Goal: Find specific page/section: Find specific page/section

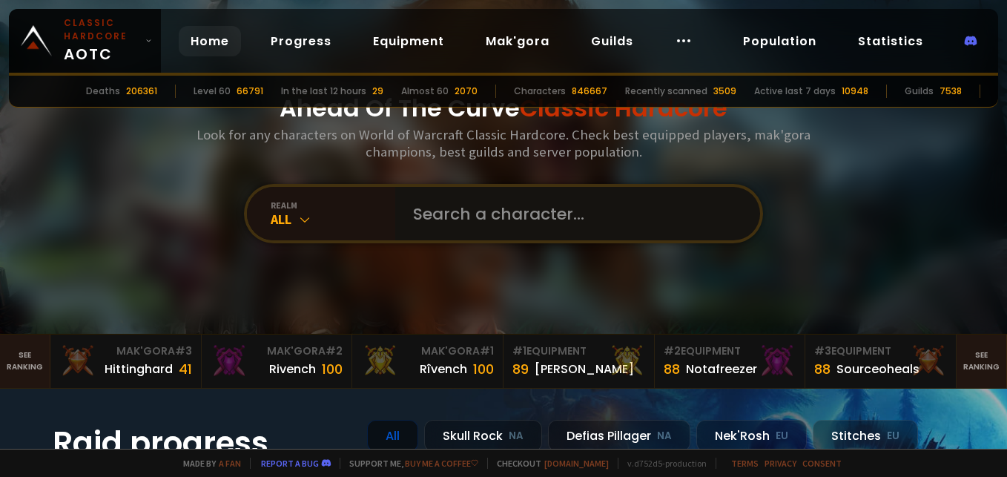
click at [469, 206] on input "text" at bounding box center [573, 213] width 338 height 53
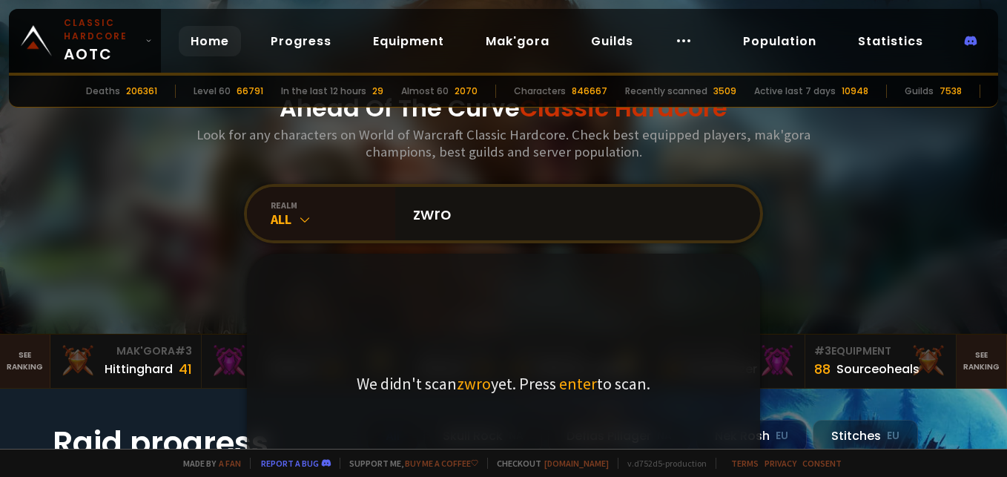
drag, startPoint x: 466, startPoint y: 228, endPoint x: 418, endPoint y: 221, distance: 47.9
click at [418, 221] on input "zwro" at bounding box center [573, 213] width 338 height 53
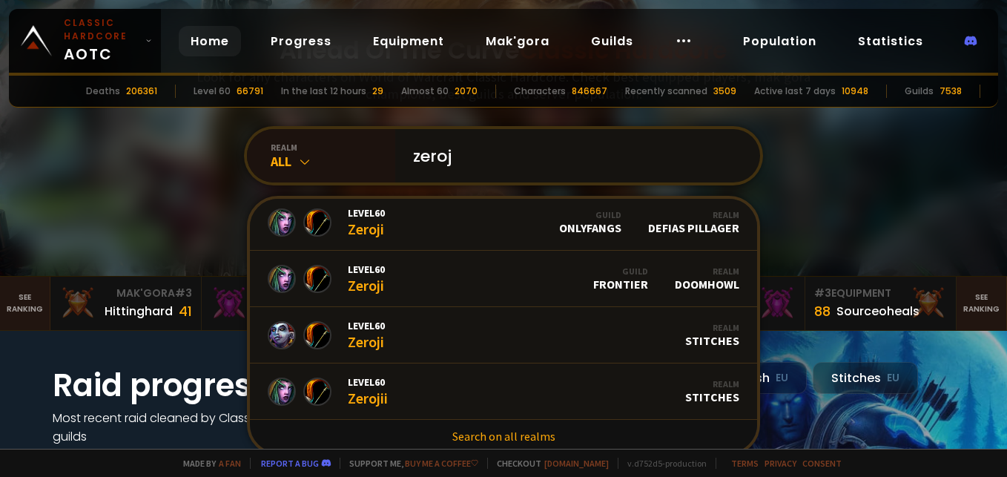
scroll to position [74, 0]
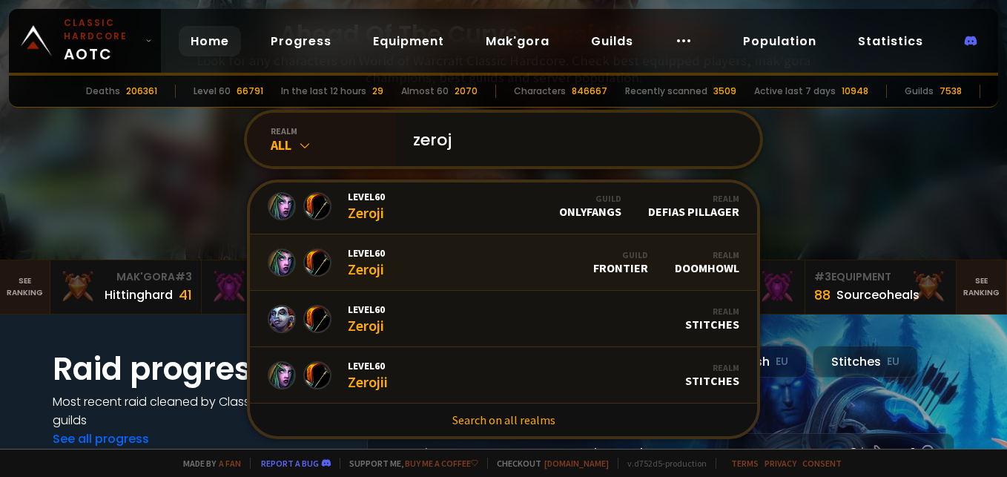
type input "zeroj"
click at [364, 251] on span "Level 60" at bounding box center [366, 252] width 37 height 13
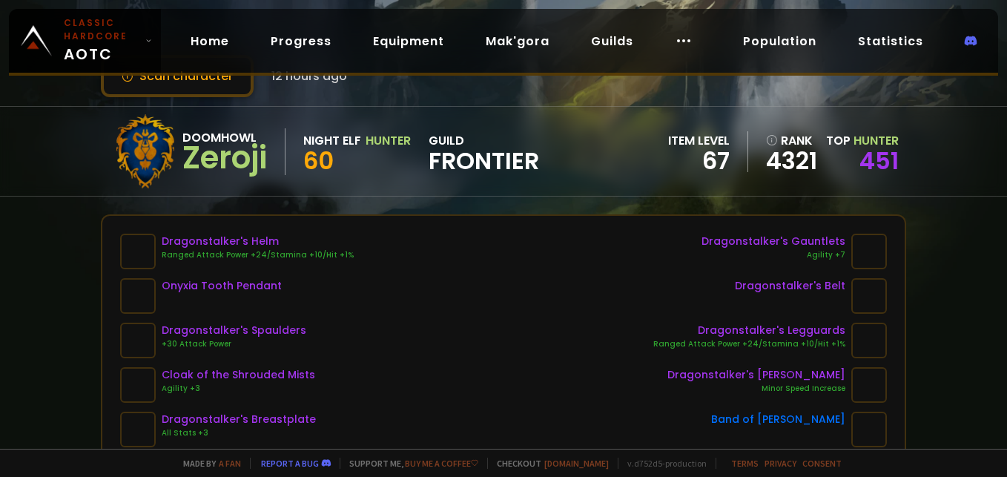
scroll to position [74, 0]
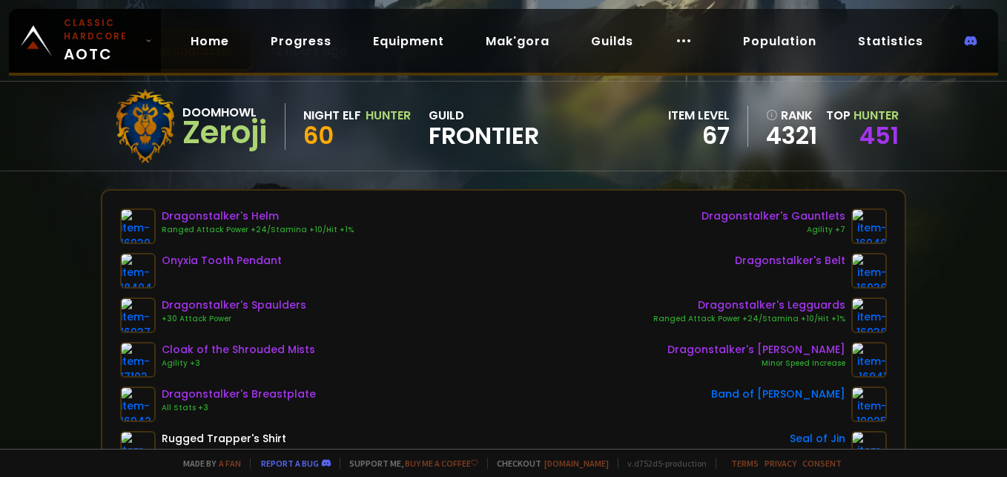
click at [464, 140] on span "Frontier" at bounding box center [484, 136] width 111 height 22
click at [602, 38] on link "Guilds" at bounding box center [612, 41] width 66 height 30
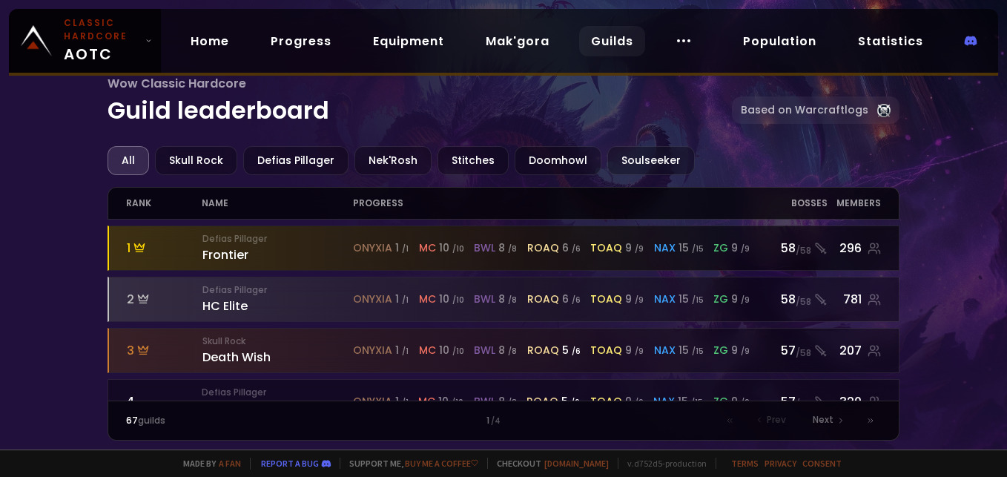
click at [239, 254] on div "Defias Pillager Frontier" at bounding box center [277, 248] width 151 height 32
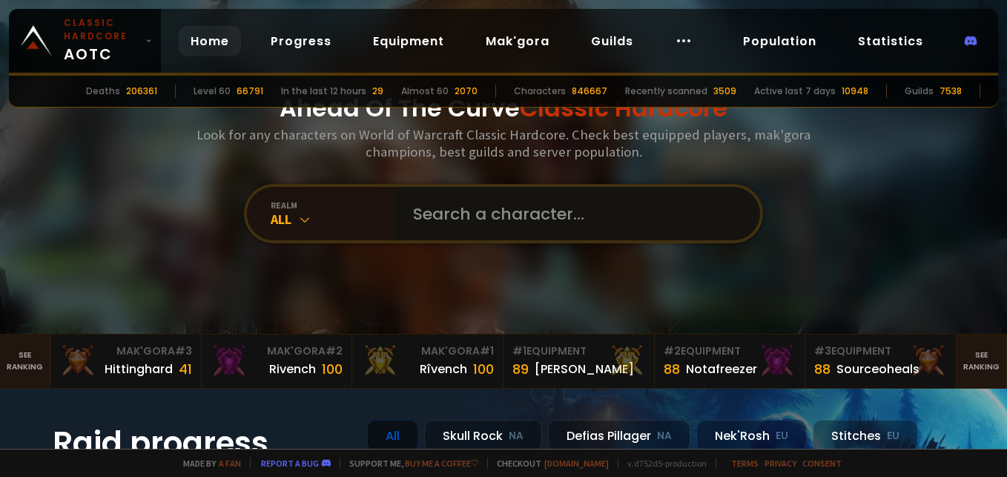
click at [474, 210] on input "text" at bounding box center [573, 213] width 338 height 53
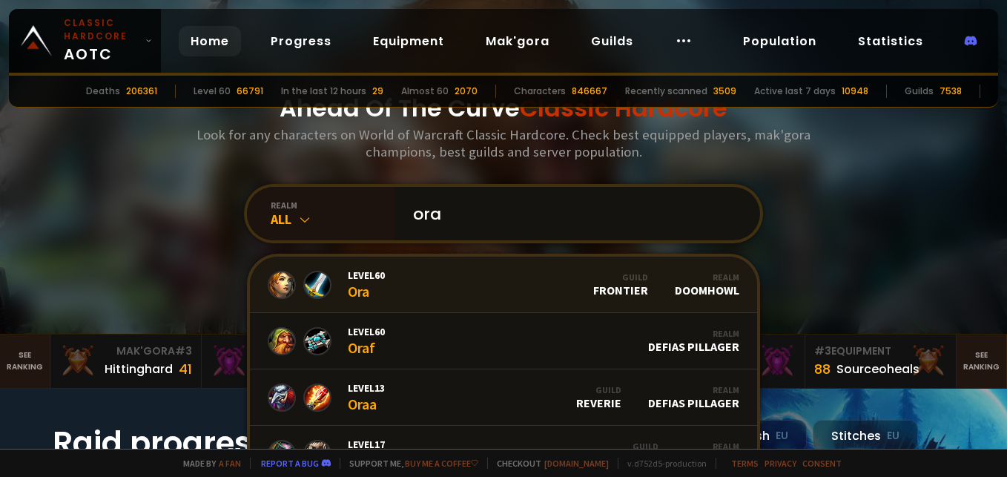
type input "ora"
click at [368, 277] on span "Level 60" at bounding box center [366, 274] width 37 height 13
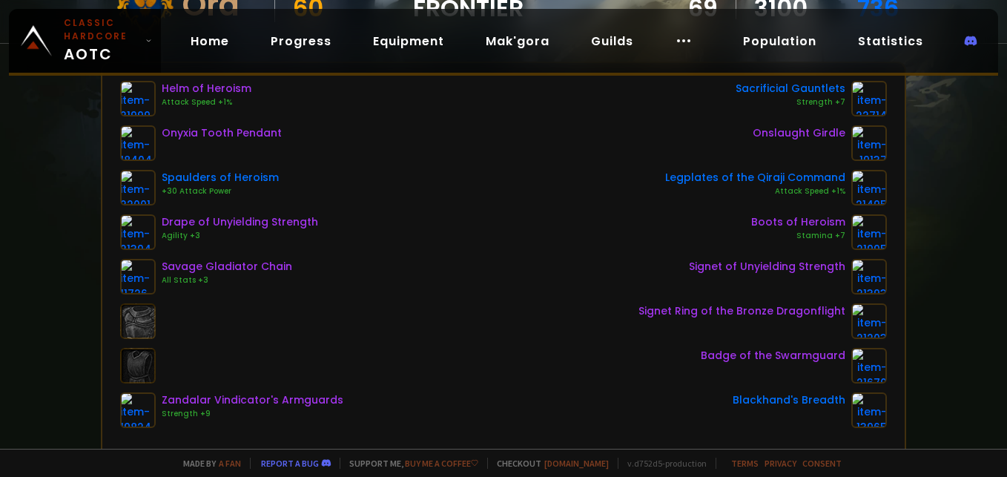
scroll to position [74, 0]
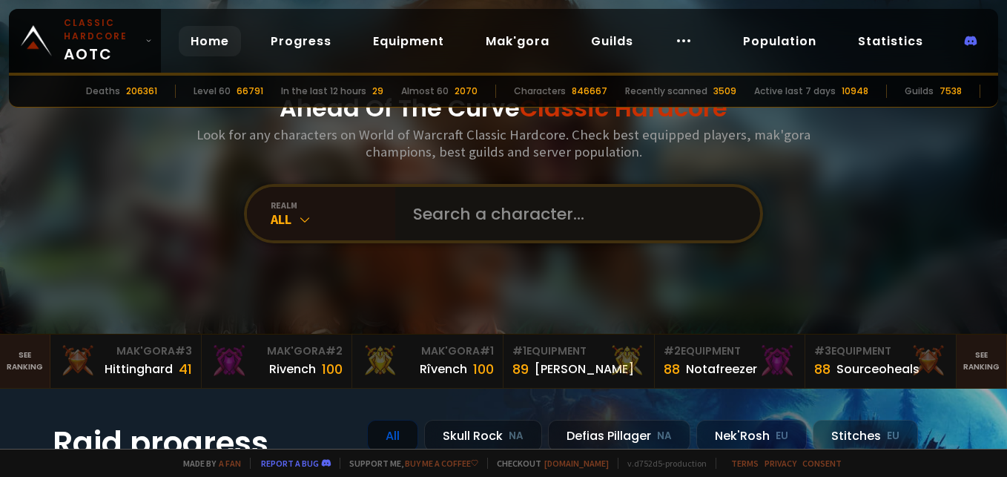
click at [466, 208] on input "text" at bounding box center [573, 213] width 338 height 53
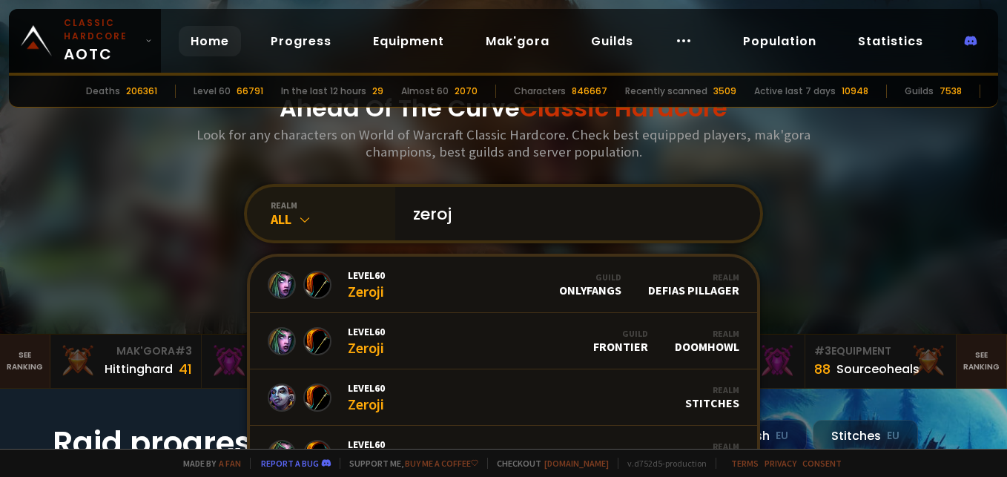
drag, startPoint x: 492, startPoint y: 213, endPoint x: 353, endPoint y: 216, distance: 138.7
click at [353, 216] on div "realm All zeroj Level 60 Zeroji Guild OnlyFangs Realm Defias Pillager Level 60 …" at bounding box center [503, 213] width 519 height 59
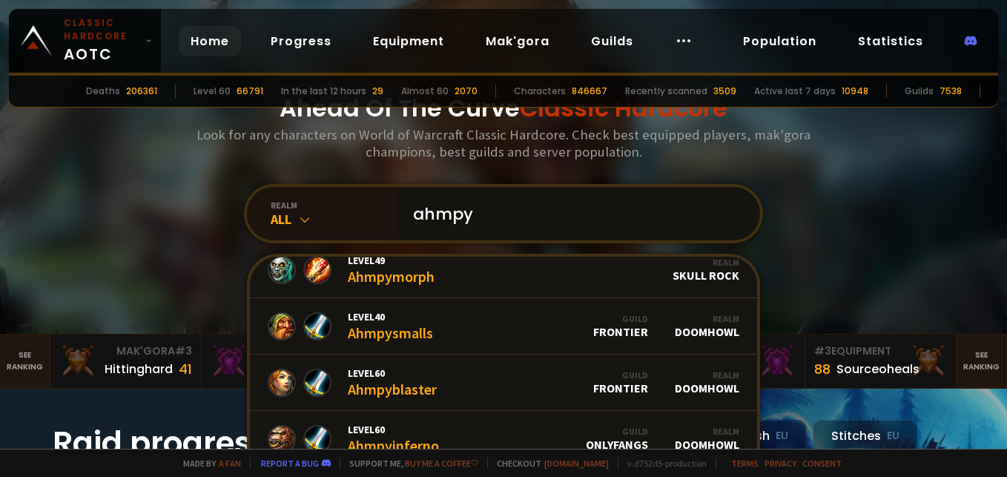
scroll to position [343, 0]
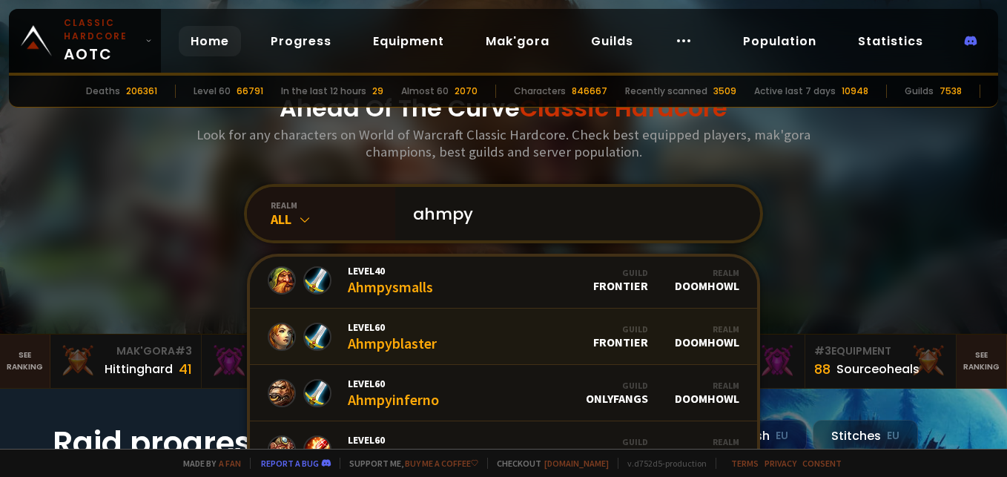
type input "ahmpy"
click at [394, 334] on div "Level 60 Ahmpyblaster" at bounding box center [392, 336] width 89 height 32
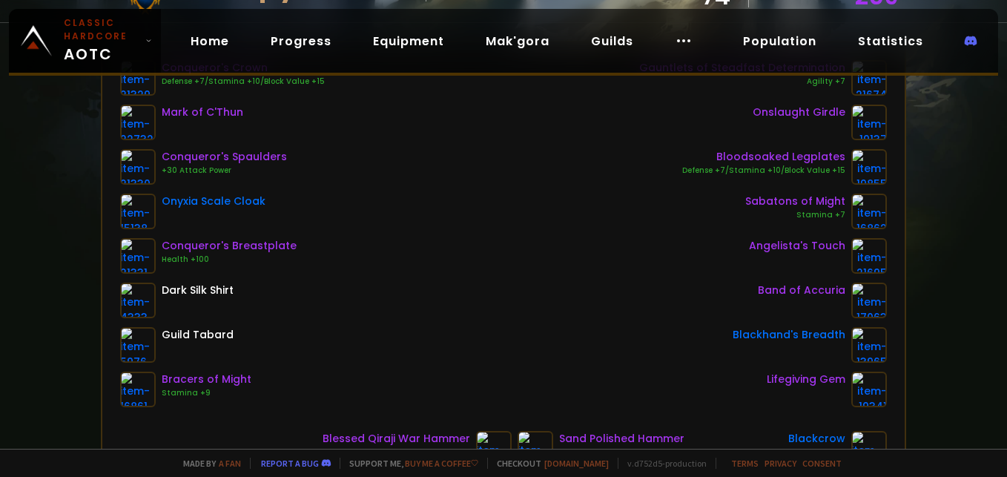
scroll to position [371, 0]
